Goal: Complete application form

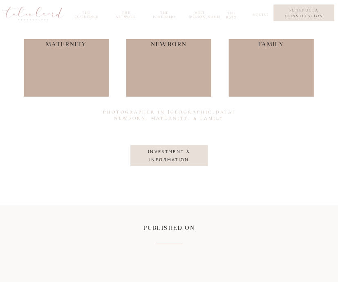
scroll to position [3579, 0]
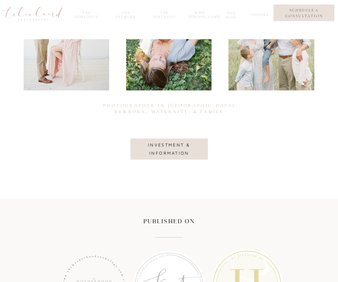
click at [167, 150] on nav "investment & information" at bounding box center [169, 149] width 75 height 17
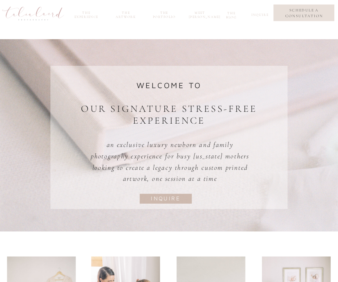
click at [166, 199] on nav "inquire" at bounding box center [165, 198] width 45 height 9
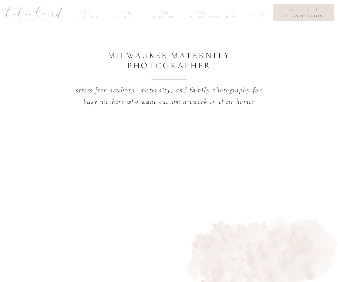
scroll to position [0, 0]
